Goal: Transaction & Acquisition: Purchase product/service

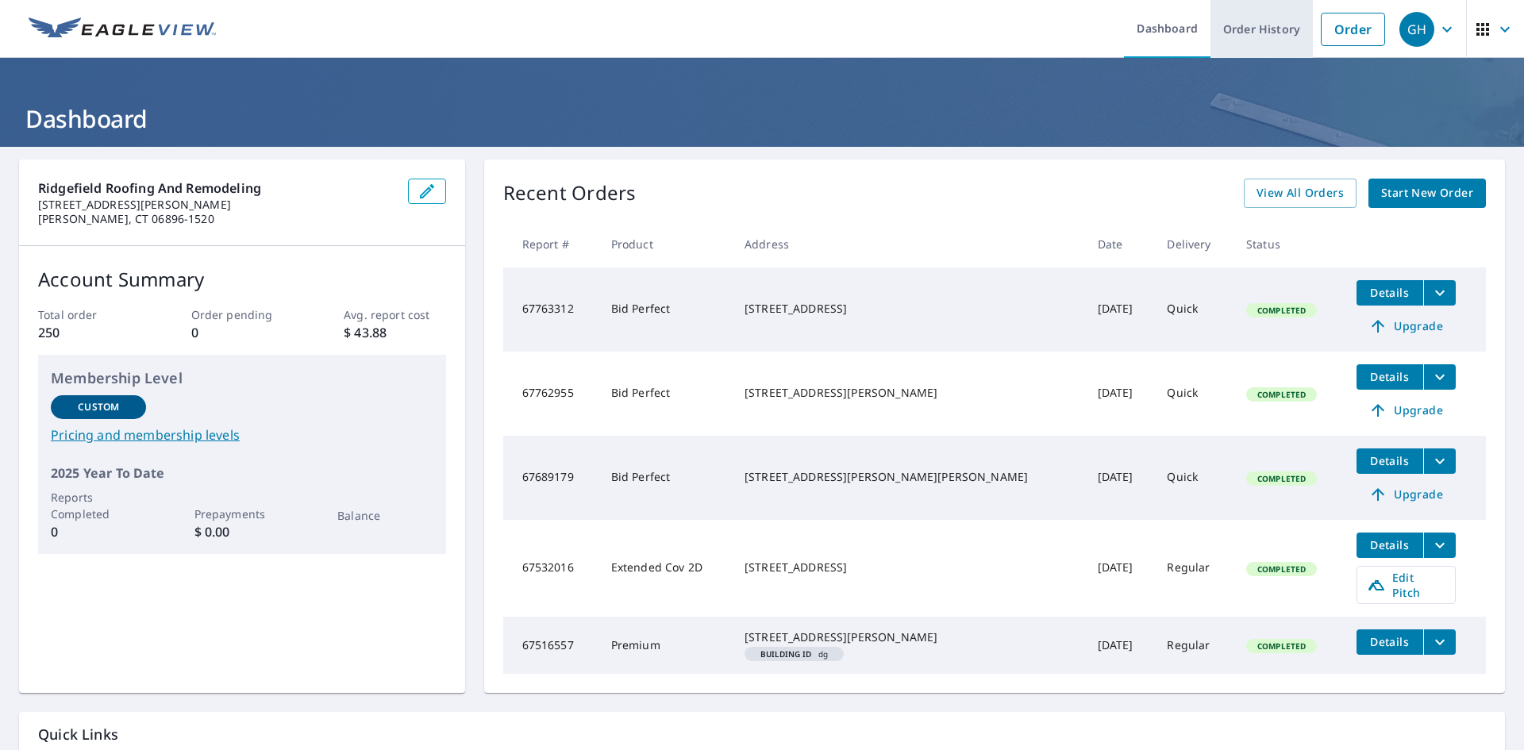
click at [1265, 31] on link "Order History" at bounding box center [1261, 29] width 102 height 58
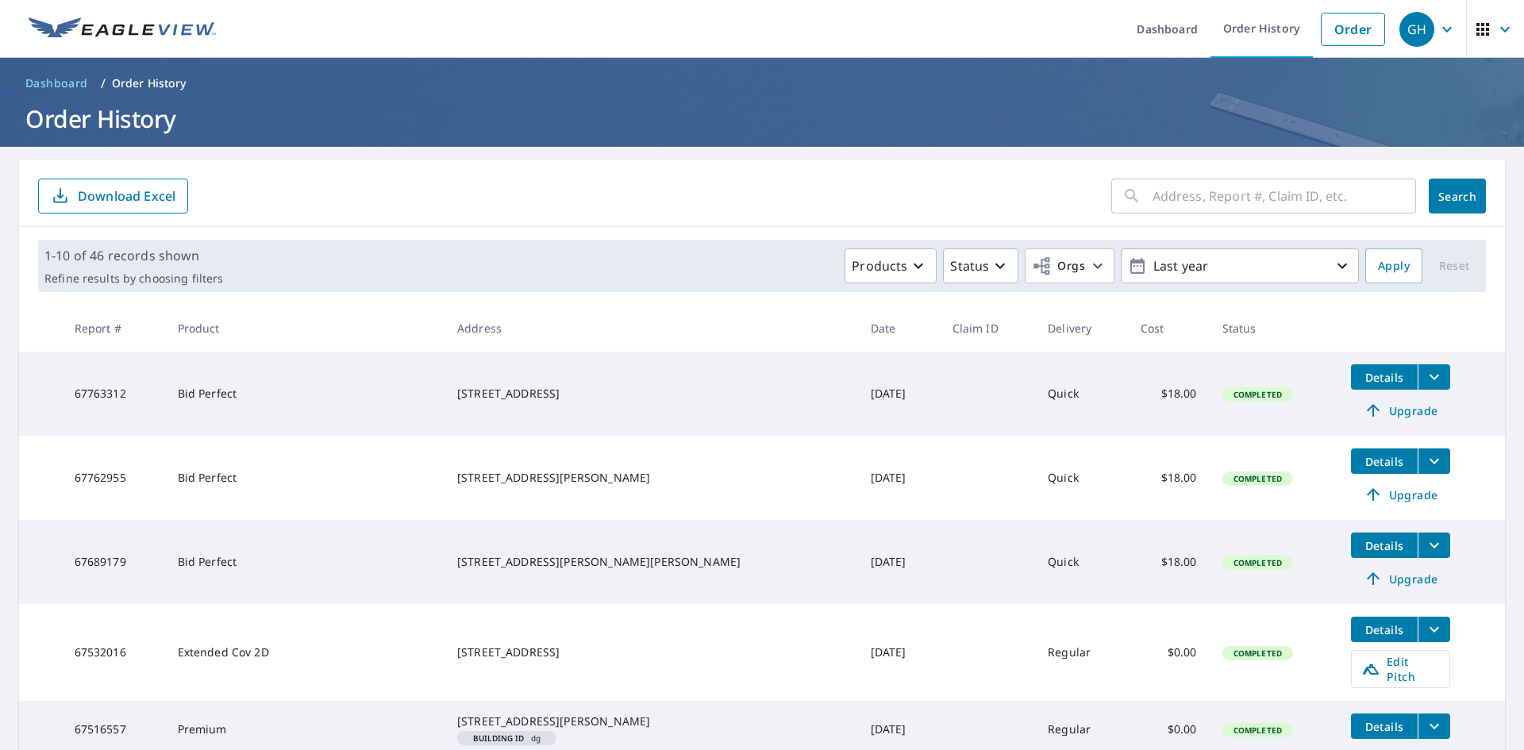
click at [1137, 198] on div "​" at bounding box center [1263, 196] width 305 height 35
type input "[STREET_ADDRESS][PERSON_NAME][PERSON_NAME]"
click at [1448, 197] on span "Search" at bounding box center [1457, 196] width 32 height 15
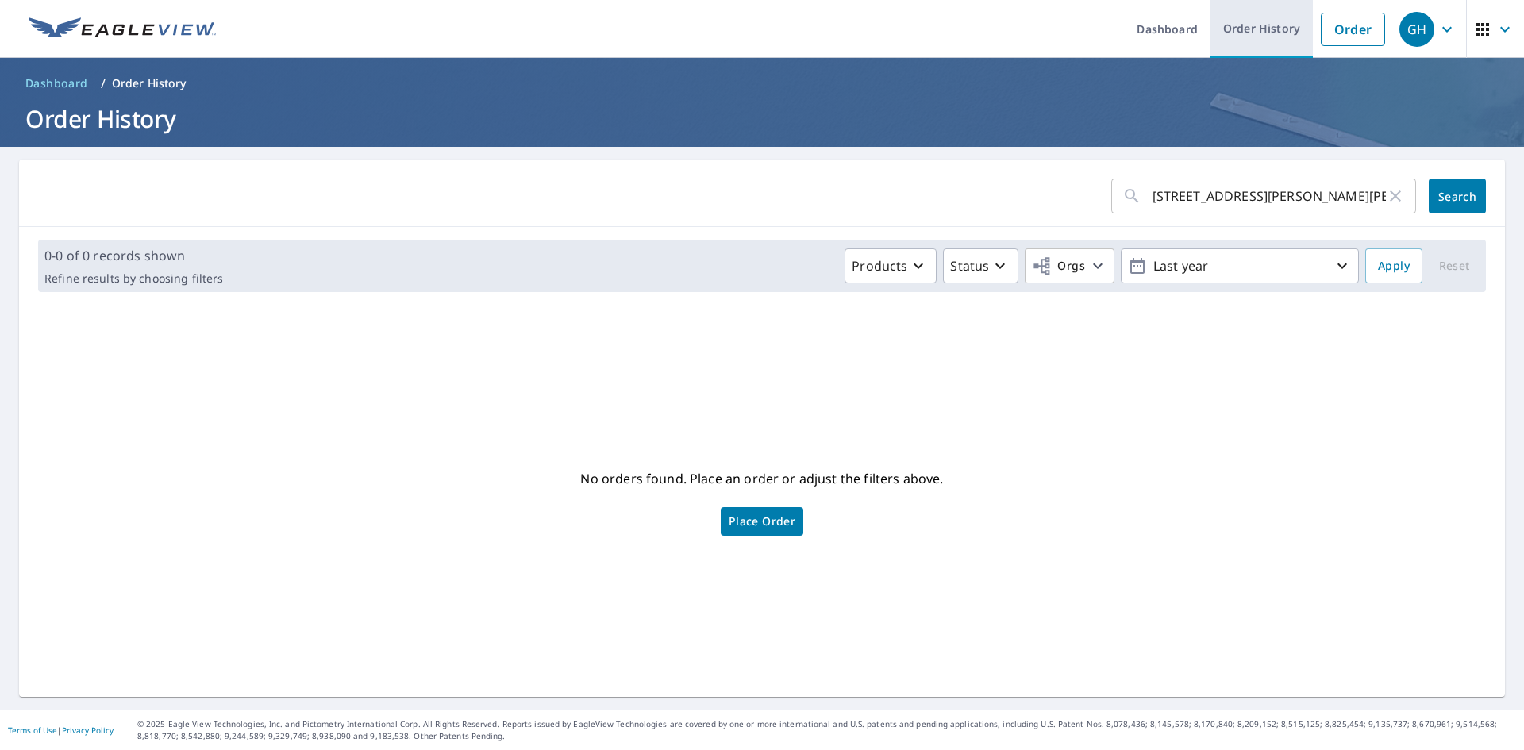
click at [1240, 21] on link "Order History" at bounding box center [1261, 29] width 102 height 58
click at [1244, 28] on link "Order History" at bounding box center [1261, 29] width 102 height 58
click at [1400, 23] on div "GH" at bounding box center [1416, 29] width 35 height 35
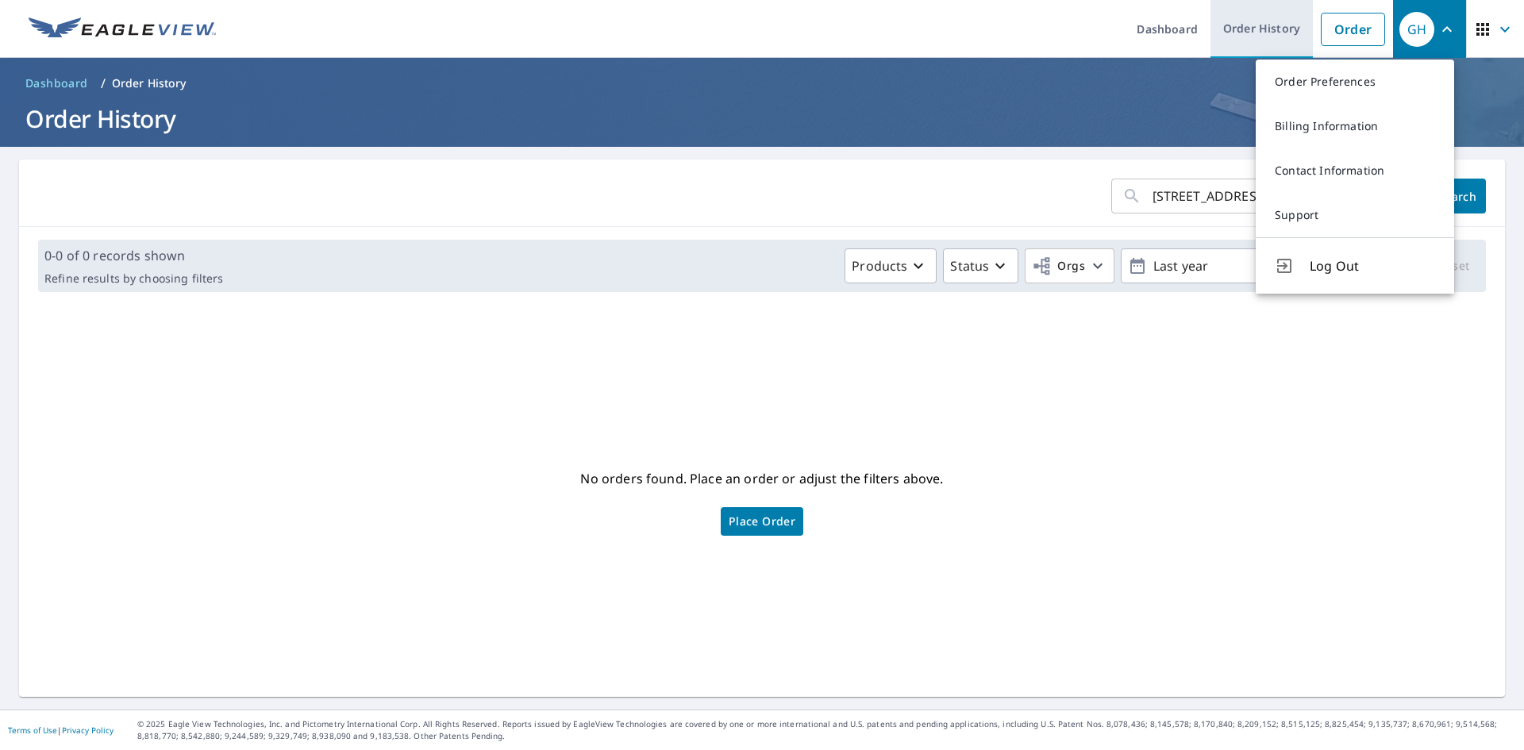
click at [1253, 26] on link "Order History" at bounding box center [1261, 29] width 102 height 58
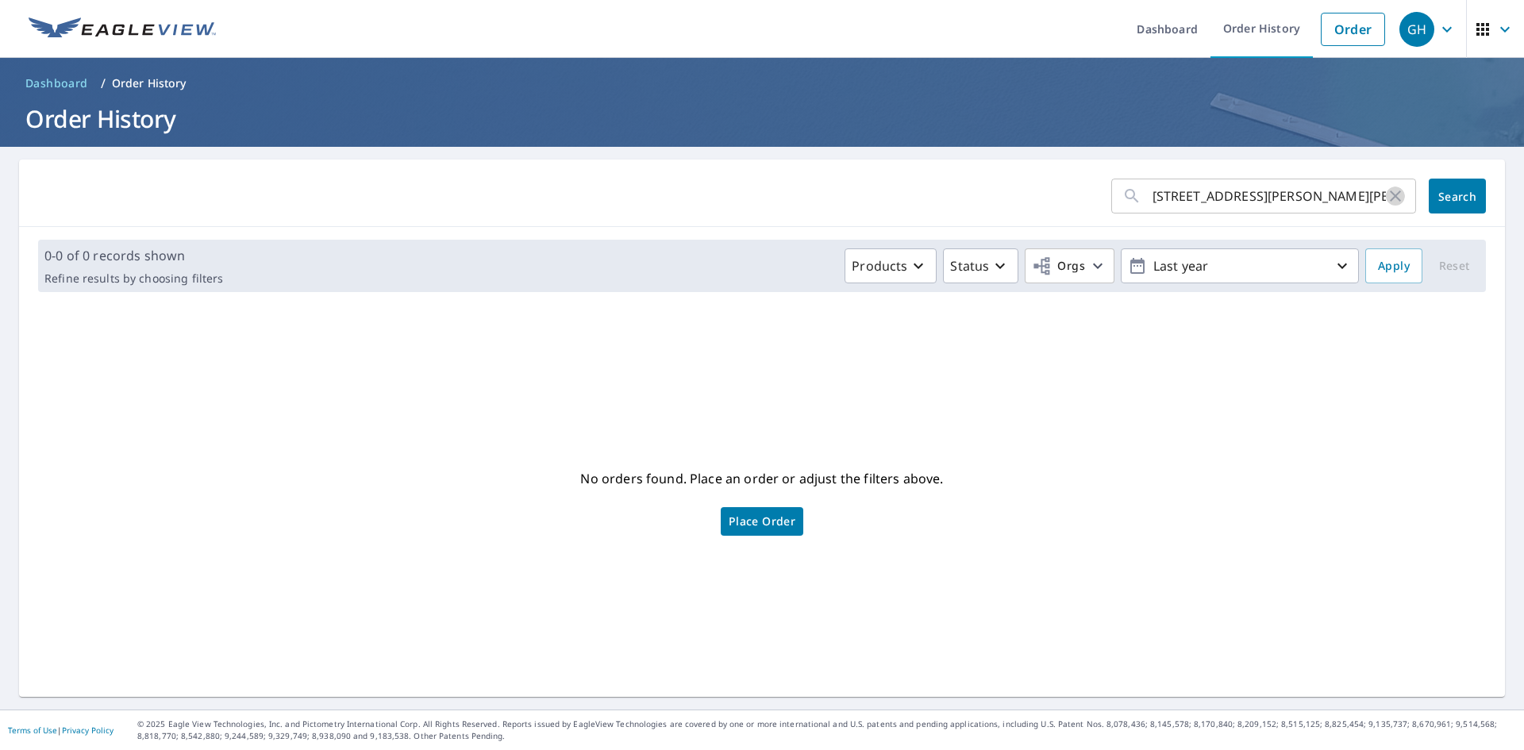
click at [1390, 194] on icon "button" at bounding box center [1395, 196] width 11 height 11
click at [1257, 21] on link "Order History" at bounding box center [1261, 29] width 102 height 58
click at [1169, 21] on link "Dashboard" at bounding box center [1167, 29] width 87 height 58
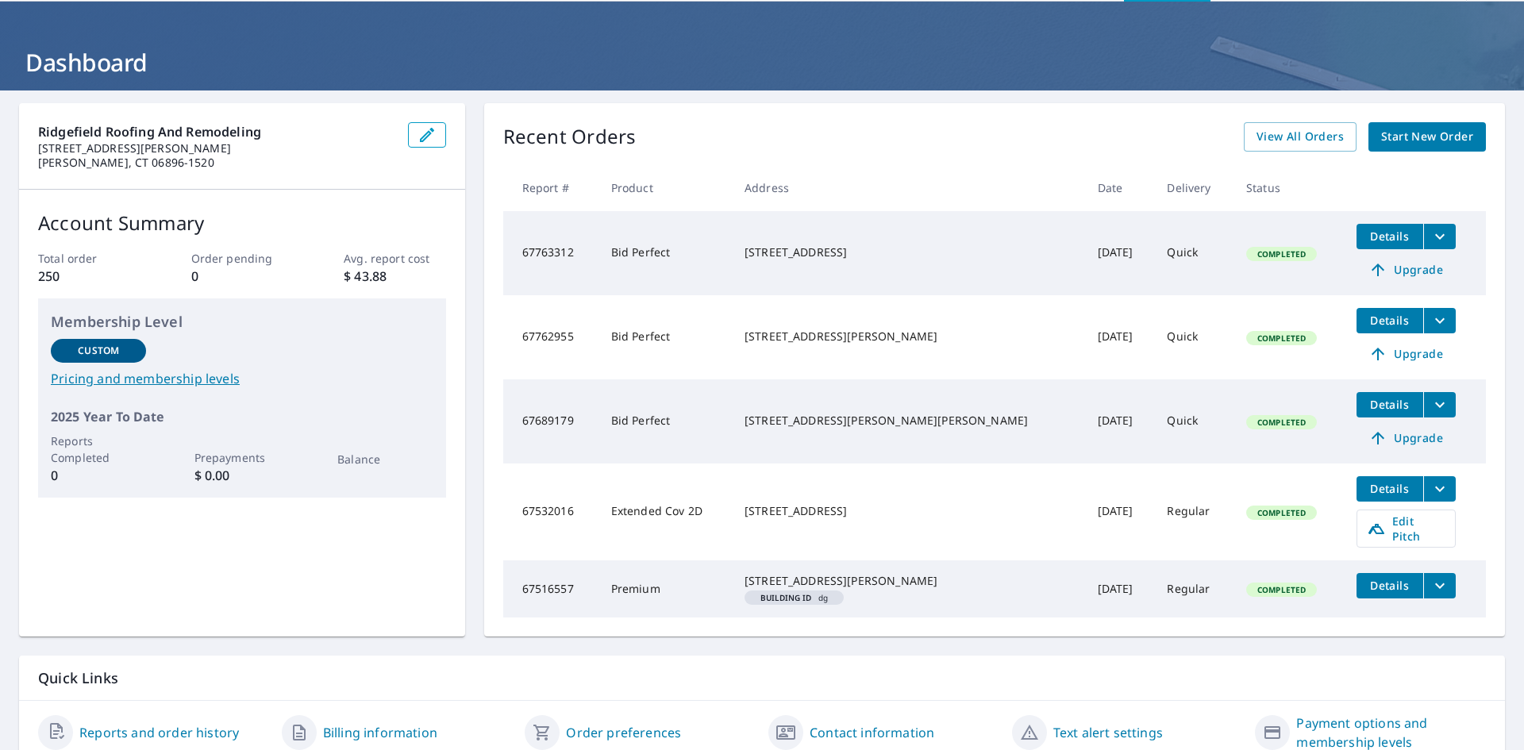
scroll to position [129, 0]
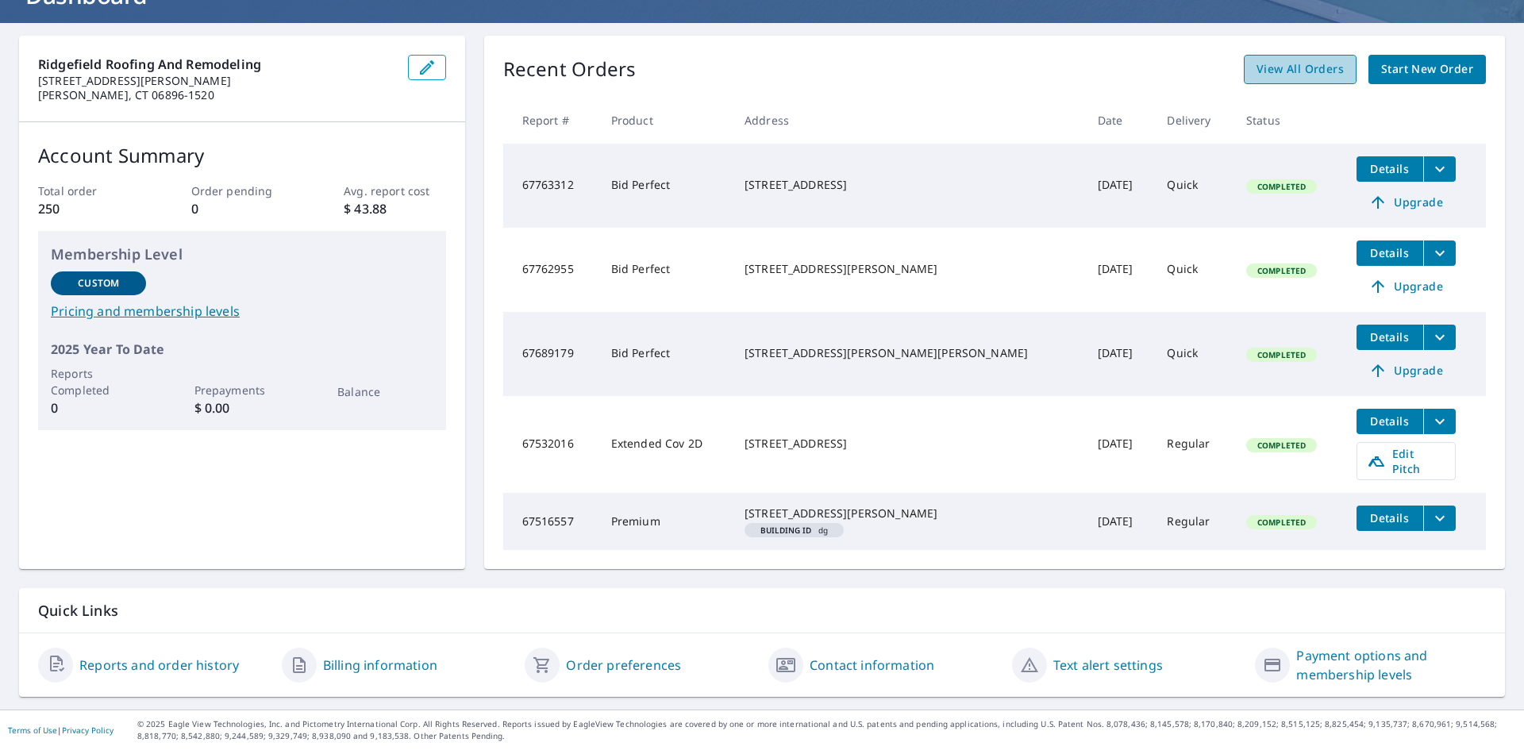
click at [1303, 68] on span "View All Orders" at bounding box center [1300, 70] width 87 height 20
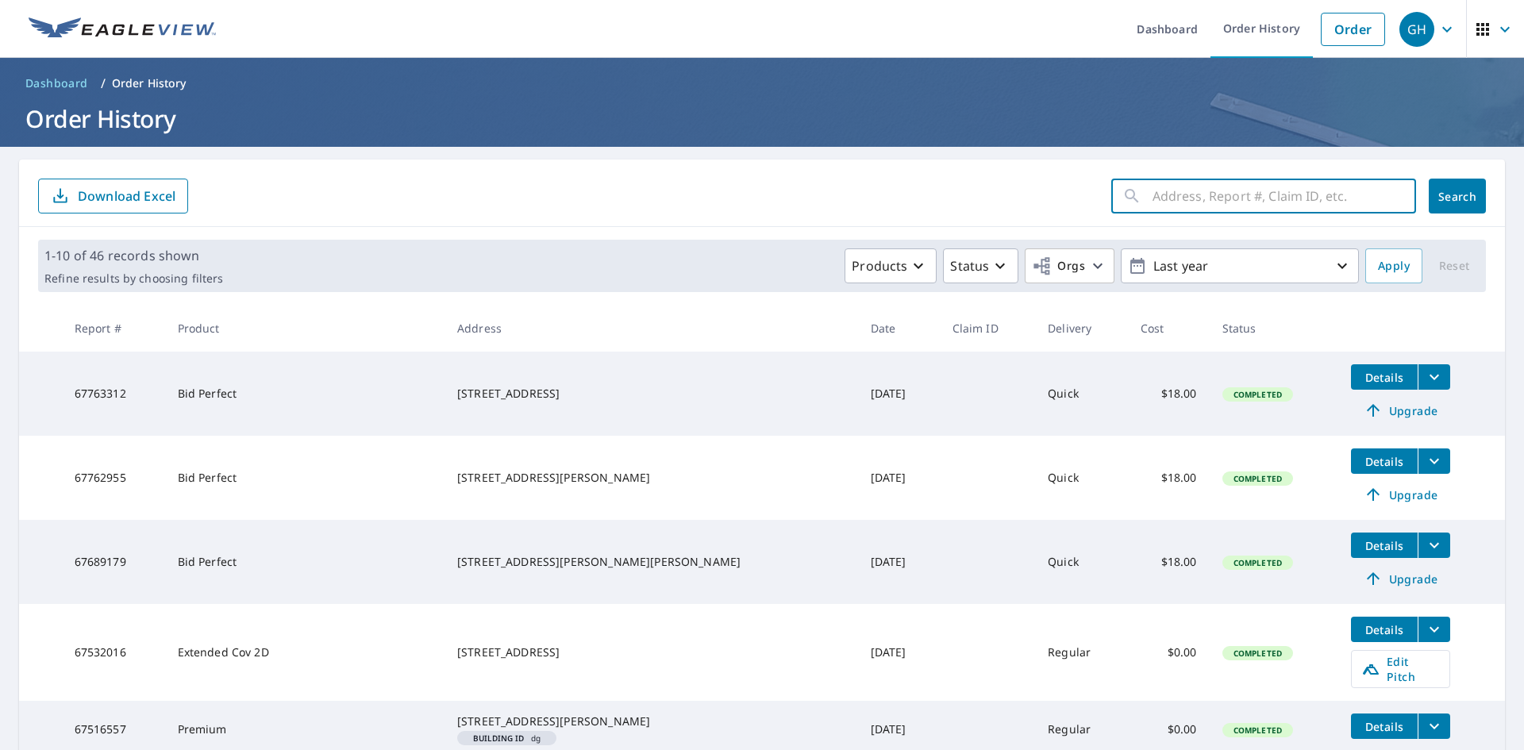
click at [1153, 198] on input "text" at bounding box center [1285, 196] width 264 height 44
type input "65334908"
click at [1441, 193] on span "Search" at bounding box center [1457, 196] width 32 height 15
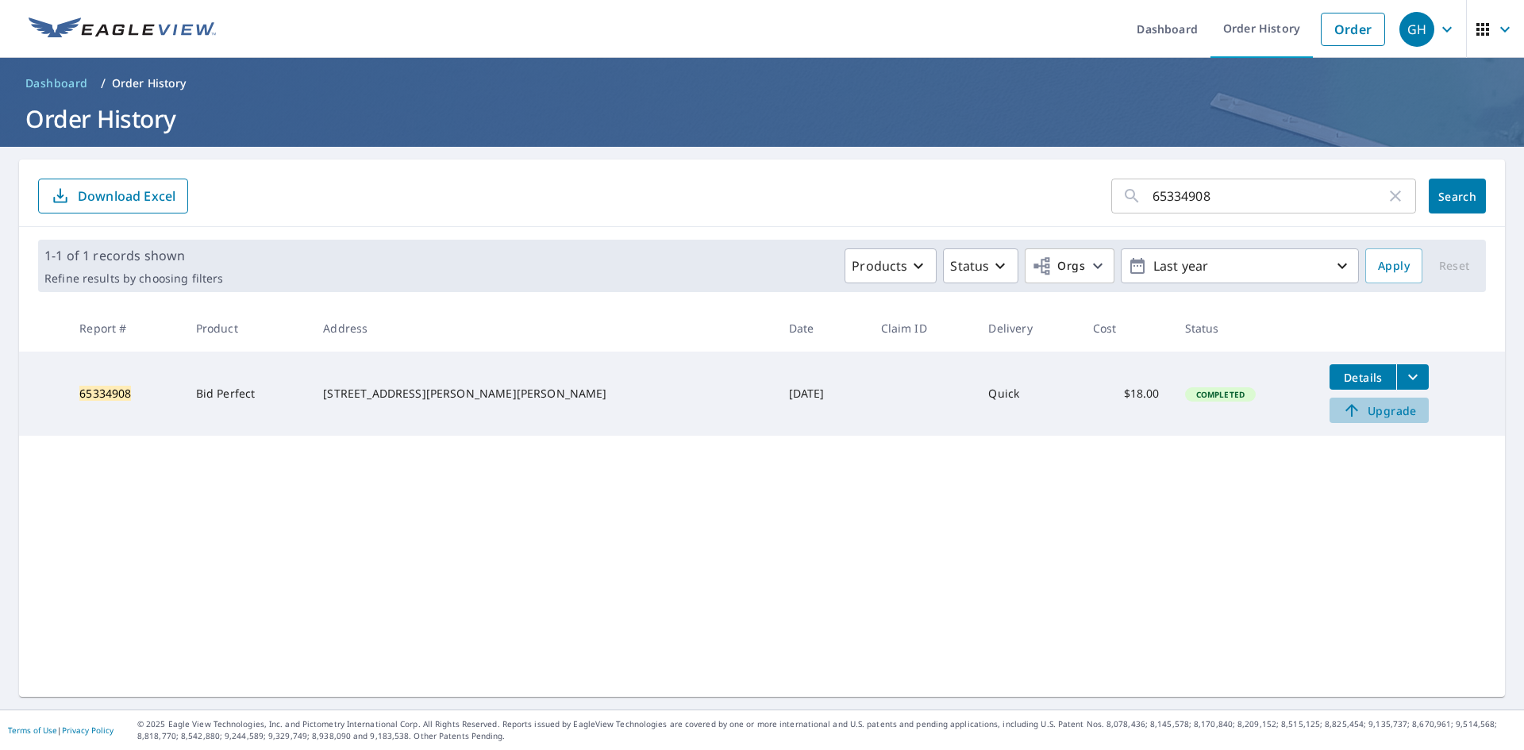
click at [1348, 407] on span "Upgrade" at bounding box center [1379, 410] width 80 height 19
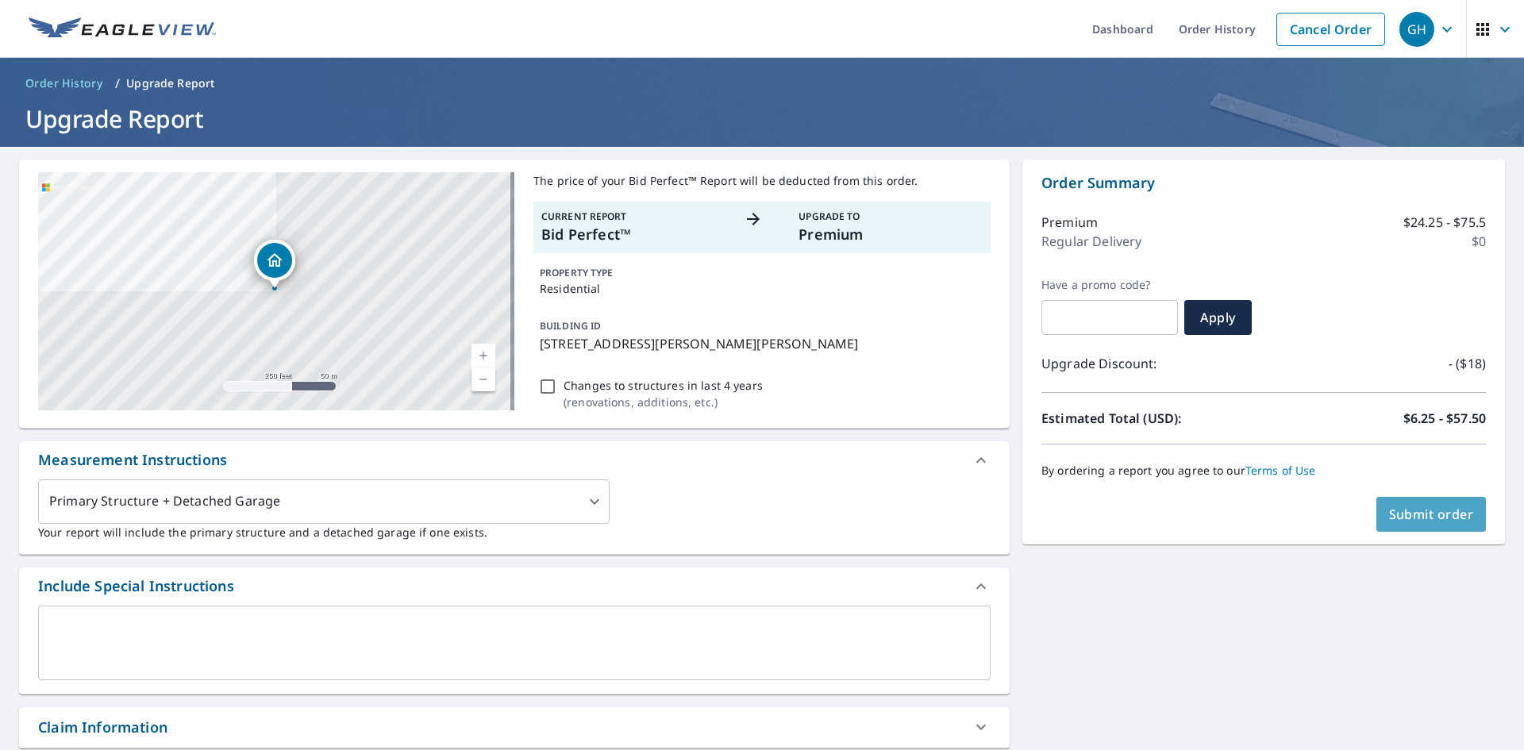
click at [1443, 516] on span "Submit order" at bounding box center [1431, 514] width 85 height 17
